Goal: Check status: Check status

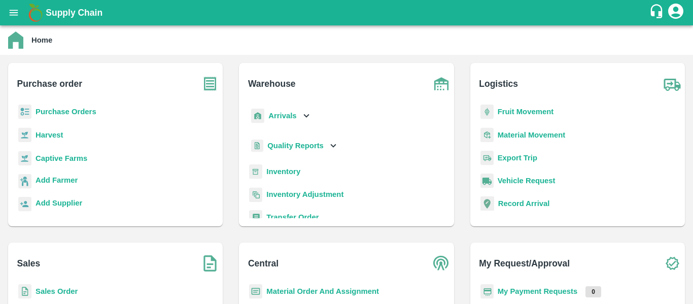
scroll to position [6, 0]
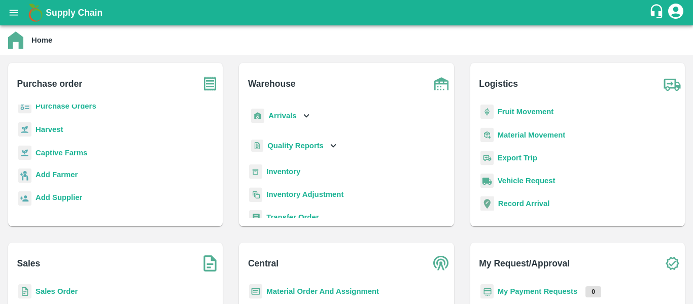
click at [59, 291] on b "Sales Order" at bounding box center [57, 291] width 42 height 8
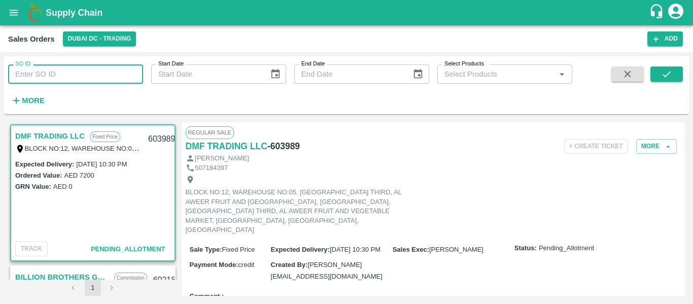
click at [42, 74] on input "SO ID" at bounding box center [75, 73] width 135 height 19
paste input "600461"
type input "600461"
click at [678, 77] on button "submit" at bounding box center [667, 73] width 32 height 15
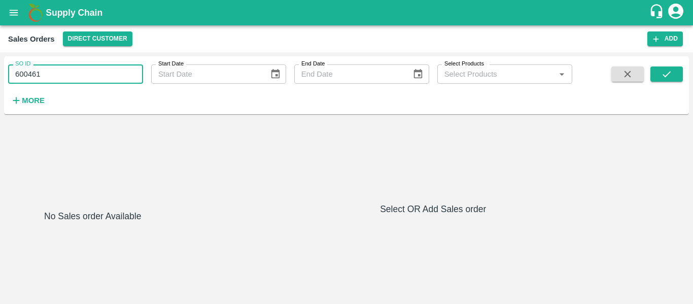
click at [80, 76] on input "600461" at bounding box center [75, 73] width 135 height 19
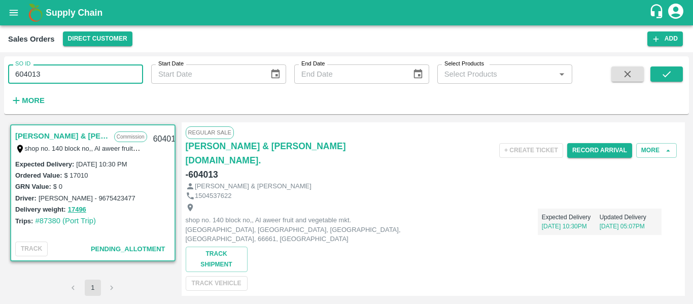
click at [62, 76] on input "604013" at bounding box center [75, 73] width 135 height 19
paste input "text"
type input "600461"
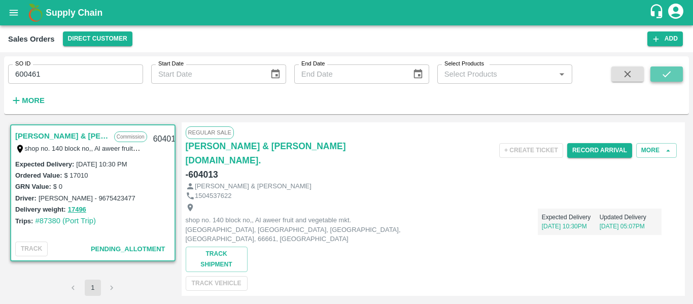
click at [664, 77] on icon "submit" at bounding box center [666, 74] width 11 height 11
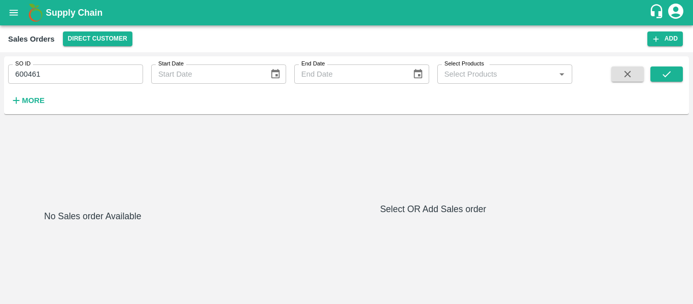
click at [674, 14] on icon "account of current user" at bounding box center [676, 11] width 18 height 18
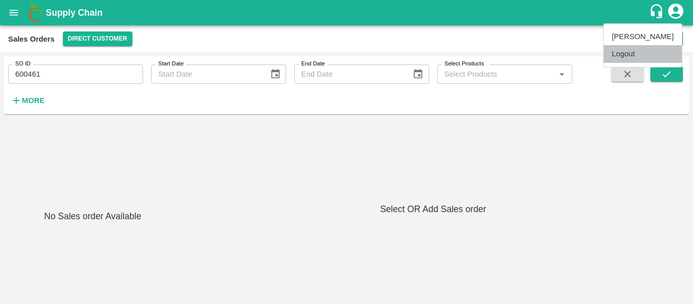
click at [625, 58] on li "Logout" at bounding box center [643, 53] width 78 height 17
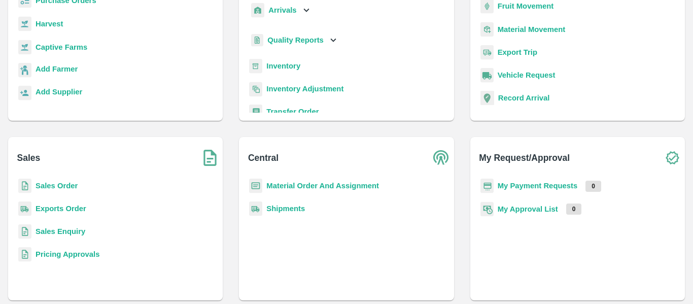
scroll to position [108, 0]
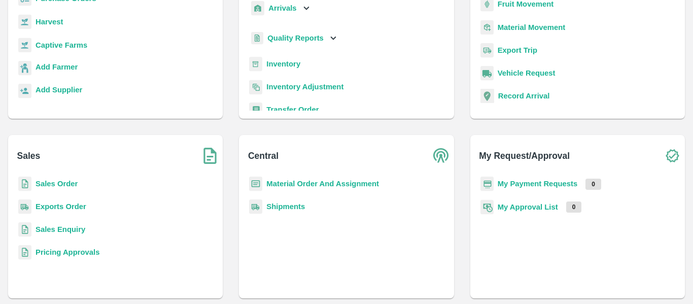
click at [57, 184] on b "Sales Order" at bounding box center [57, 184] width 42 height 8
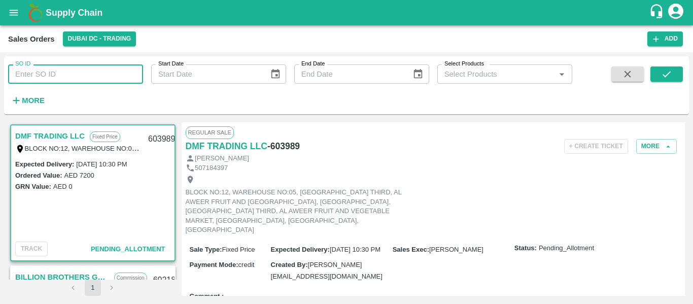
click at [72, 72] on input "SO ID" at bounding box center [75, 73] width 135 height 19
paste input "600461"
type input "600461"
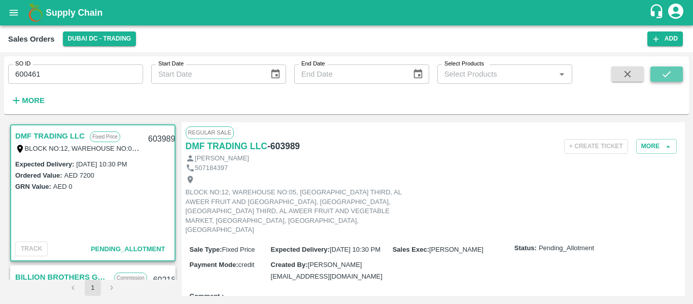
click at [657, 72] on button "submit" at bounding box center [667, 73] width 32 height 15
